Goal: Entertainment & Leisure: Consume media (video, audio)

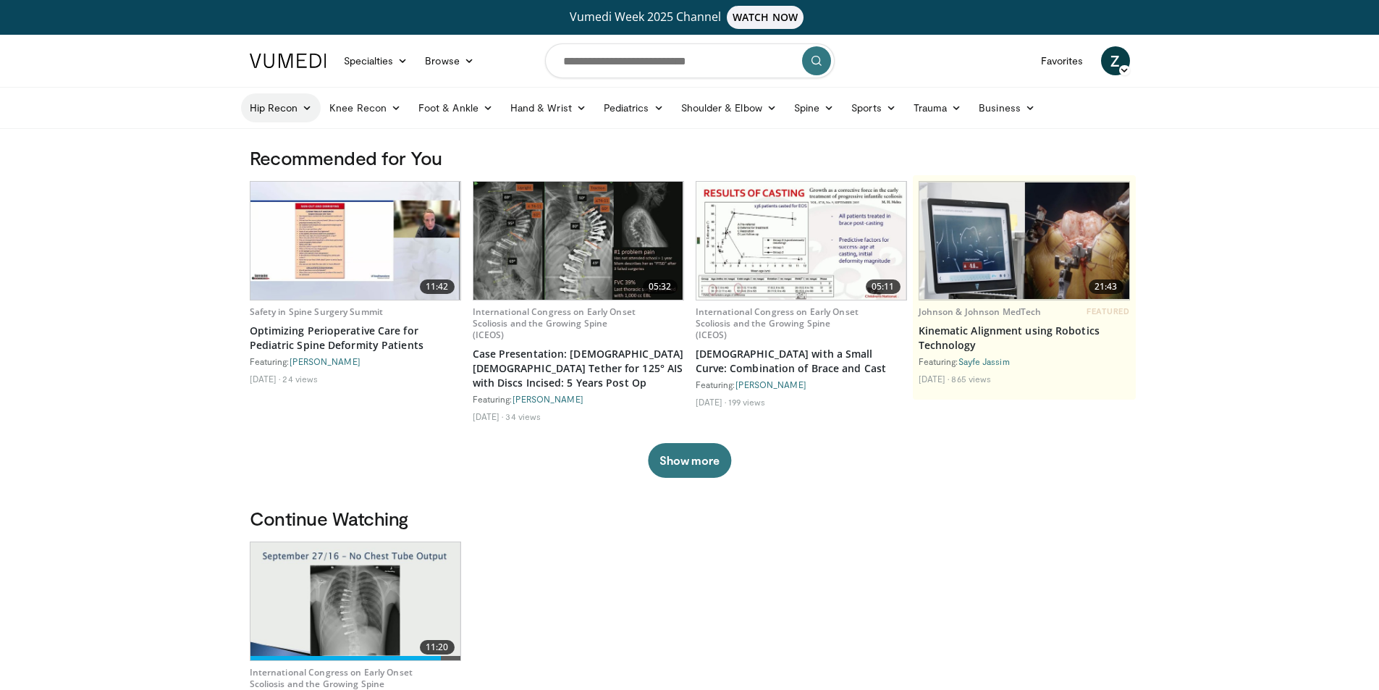
click at [305, 106] on icon at bounding box center [307, 108] width 10 height 10
click at [308, 144] on link "Hip Arthroplasty" at bounding box center [328, 141] width 172 height 23
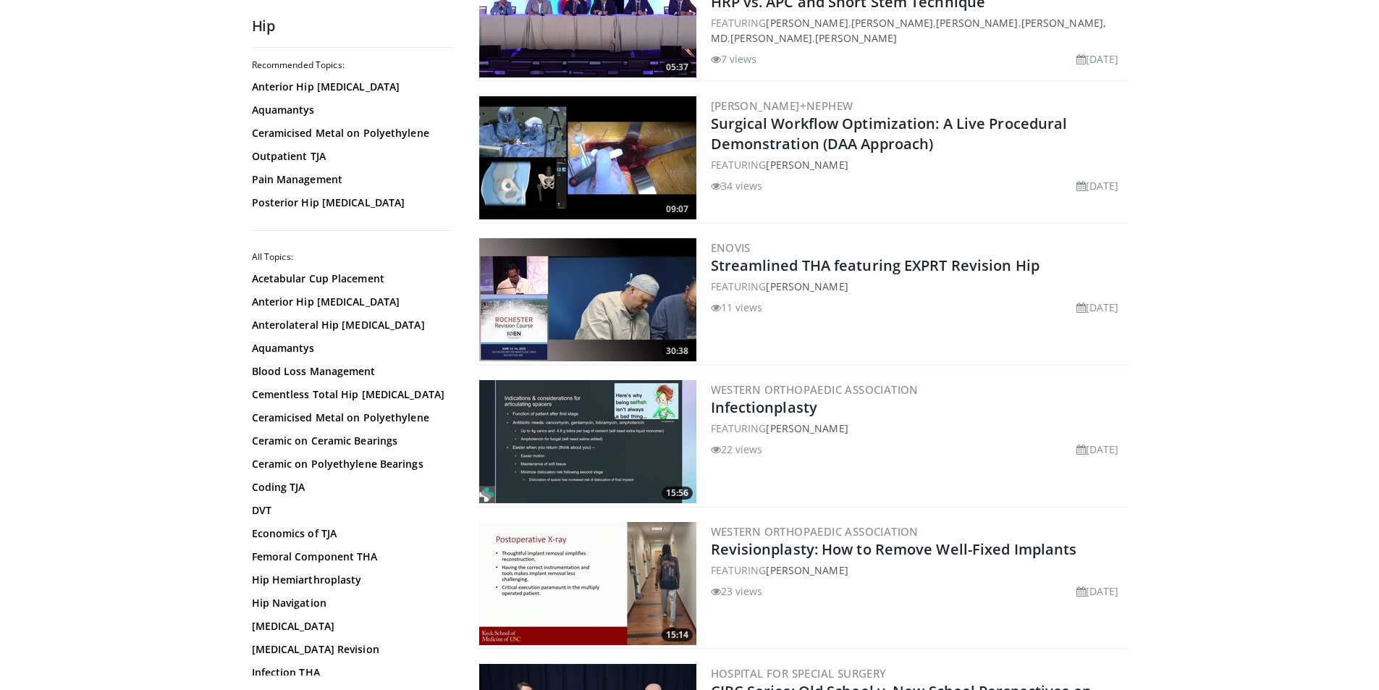
scroll to position [1592, 0]
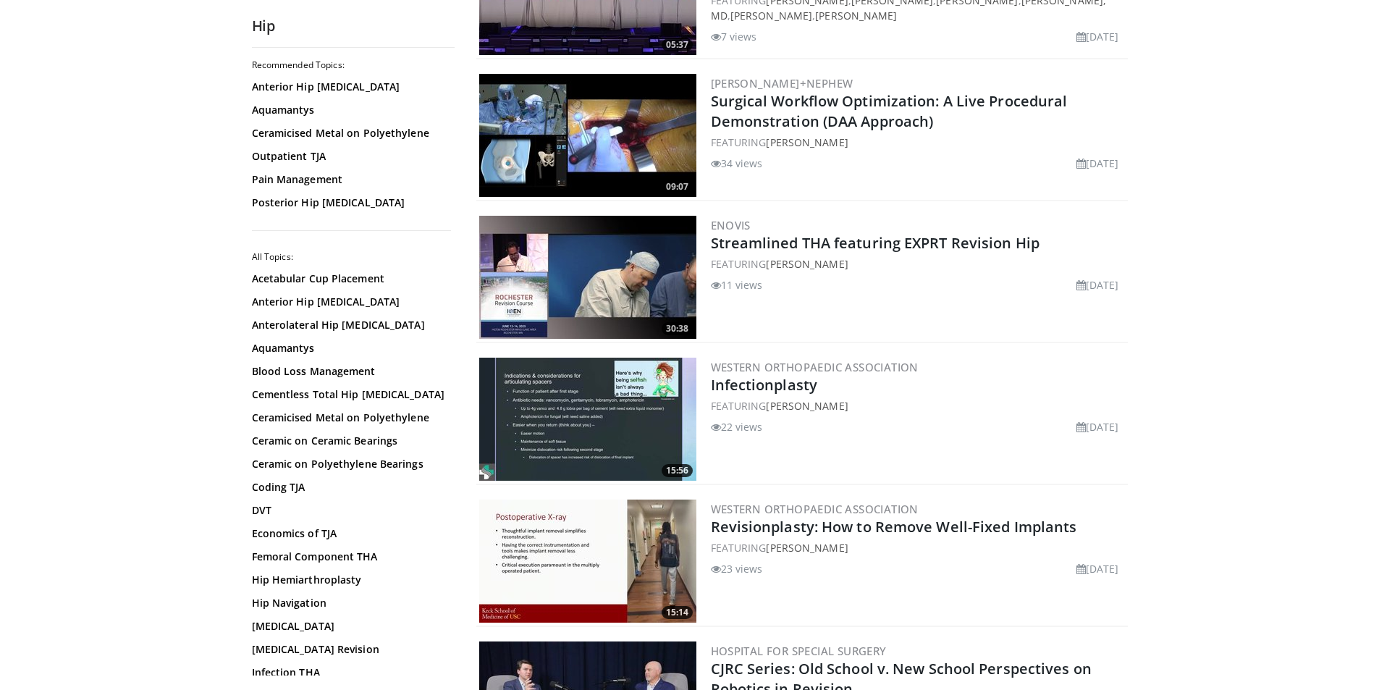
click at [572, 126] on img at bounding box center [587, 135] width 217 height 123
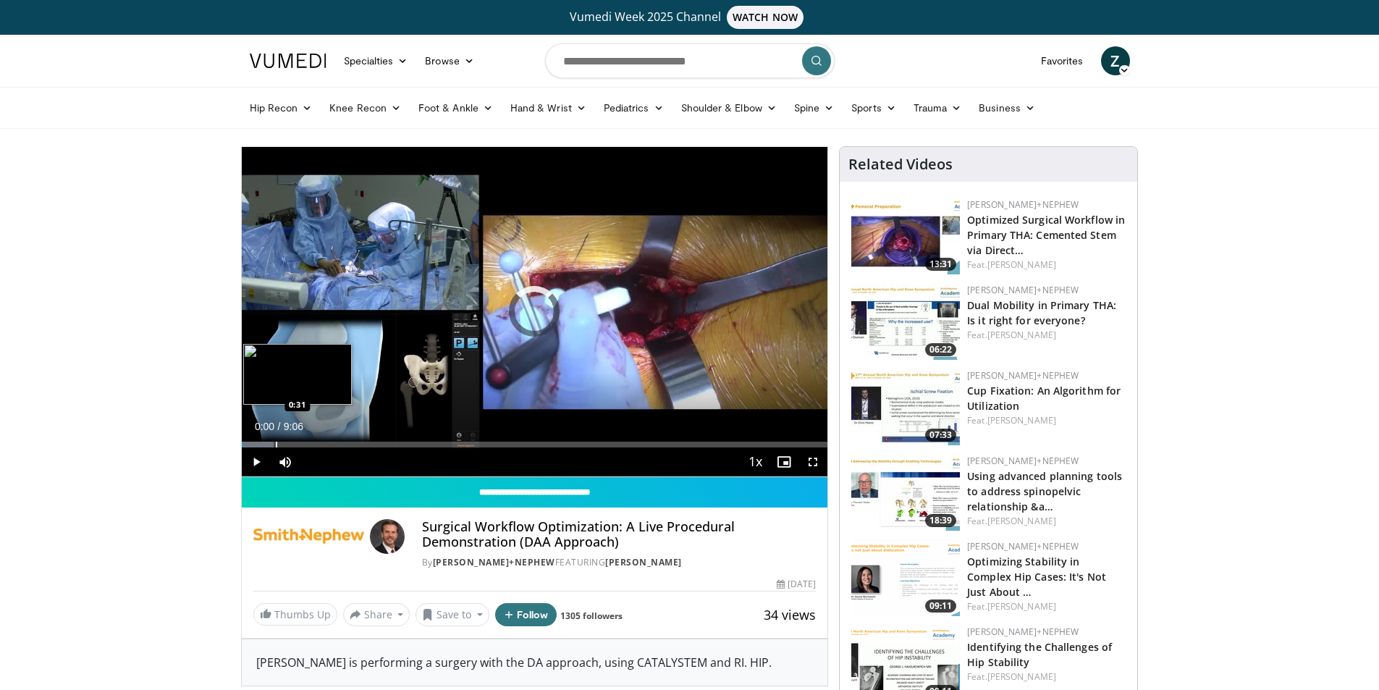
click at [274, 442] on div "Loaded : 5.50% 0:00 0:31" at bounding box center [535, 444] width 586 height 6
click at [305, 442] on div "Progress Bar" at bounding box center [305, 444] width 1 height 6
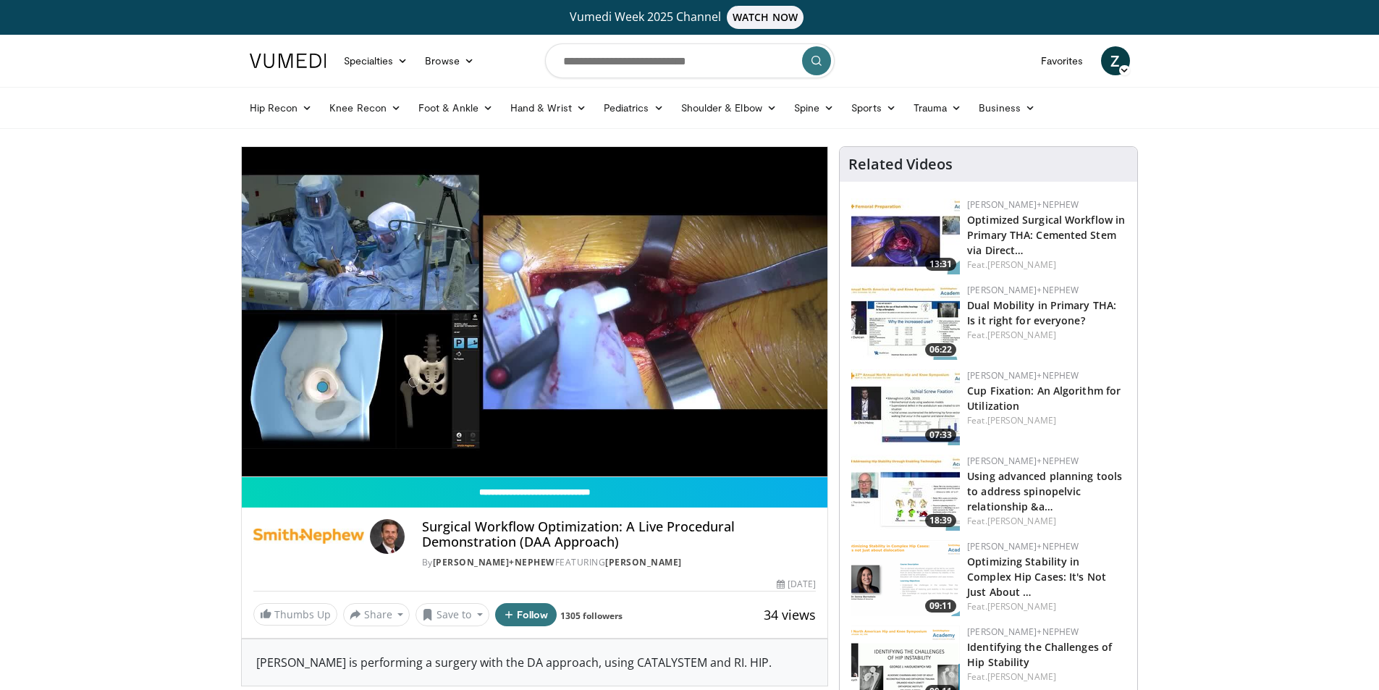
click at [289, 460] on video-js "**********" at bounding box center [535, 312] width 586 height 330
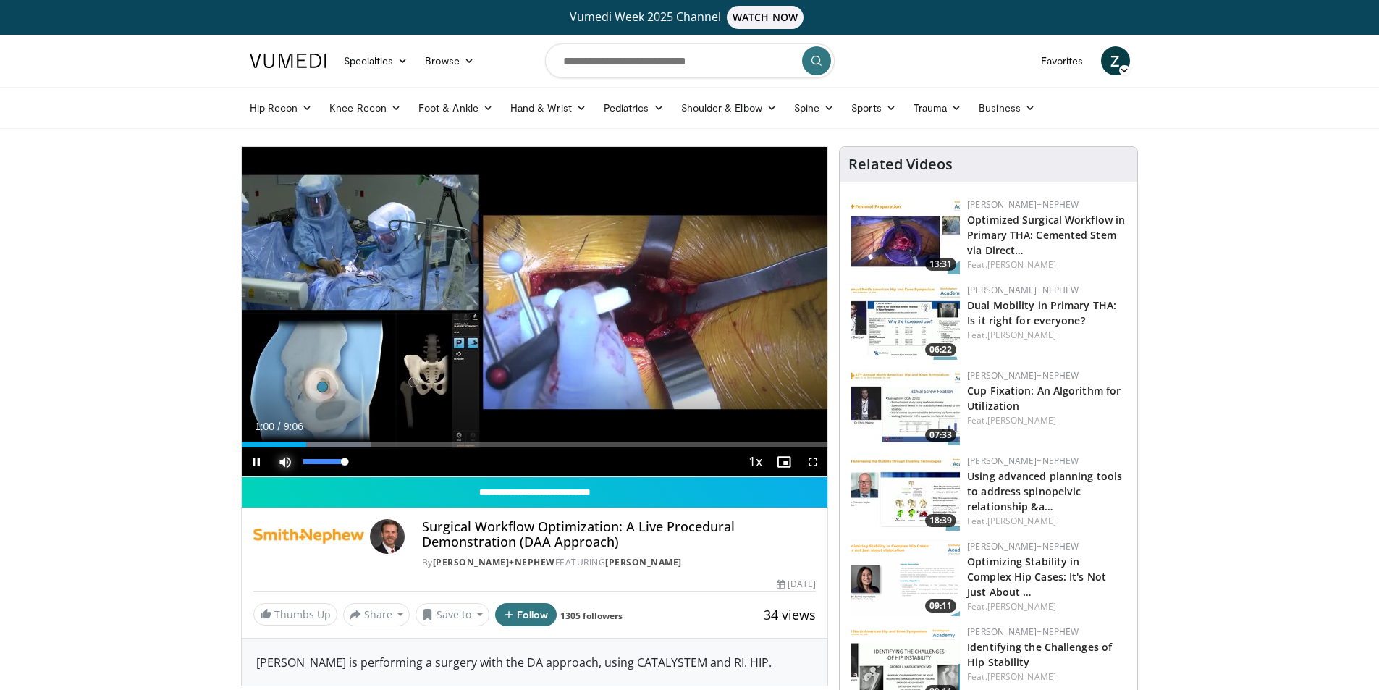
click at [282, 461] on span "Video Player" at bounding box center [285, 461] width 29 height 29
